Goal: Register for event/course

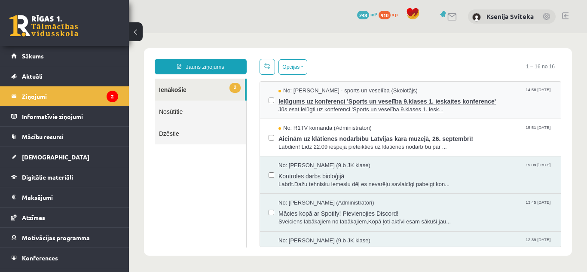
click at [312, 104] on span "Ielūgums uz konferenci 'Sports un veselība 9.klases 1. ieskaites konference'" at bounding box center [416, 100] width 274 height 11
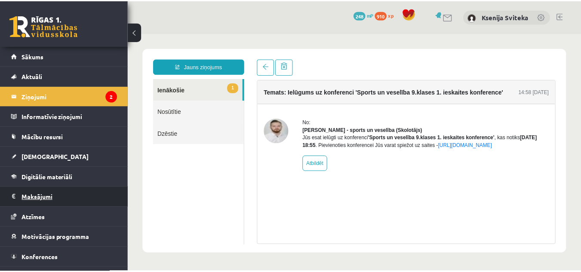
scroll to position [16, 0]
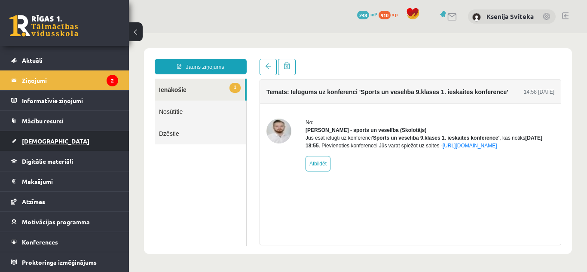
click at [56, 138] on link "[DEMOGRAPHIC_DATA]" at bounding box center [64, 141] width 107 height 20
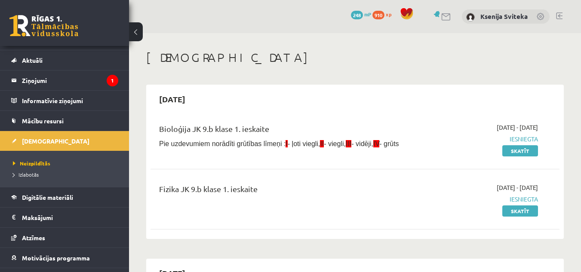
scroll to position [52, 0]
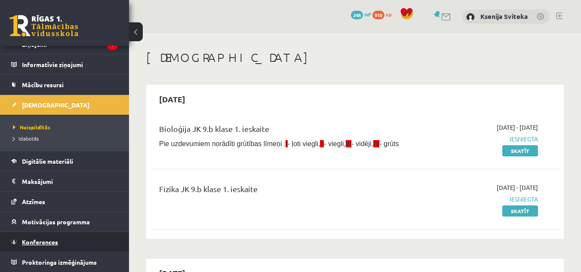
click at [51, 250] on link "Konferences" at bounding box center [64, 242] width 107 height 20
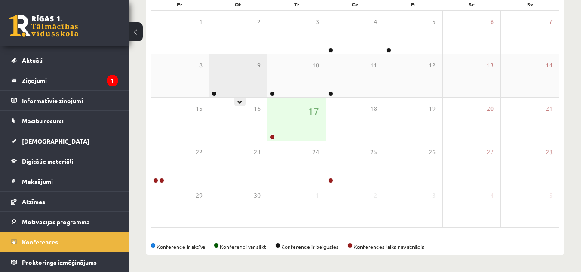
scroll to position [138, 0]
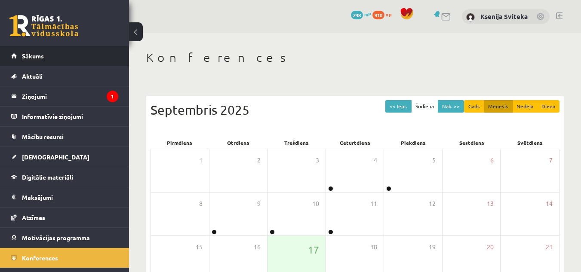
click at [94, 60] on link "Sākums" at bounding box center [64, 56] width 107 height 20
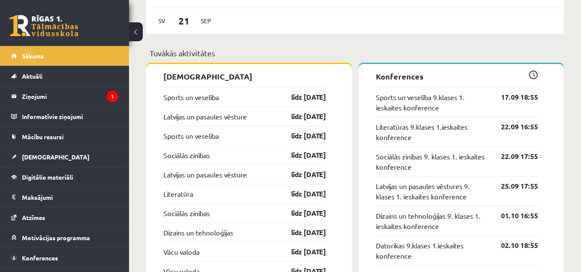
scroll to position [808, 0]
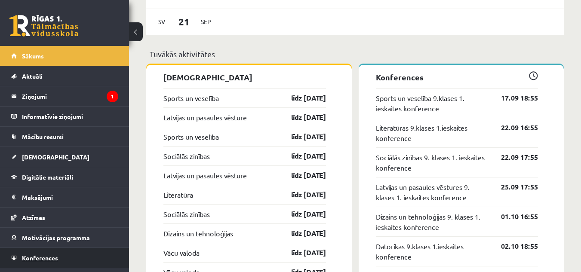
click at [65, 253] on link "Konferences" at bounding box center [64, 258] width 107 height 20
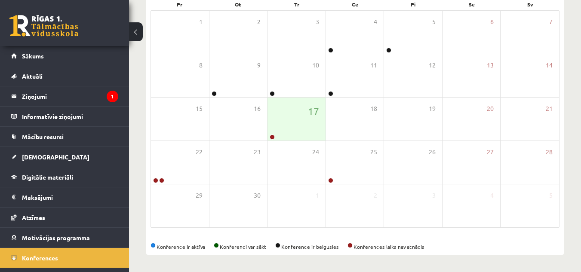
scroll to position [139, 0]
click at [61, 171] on link "Digitālie materiāli" at bounding box center [64, 177] width 107 height 20
